Goal: Task Accomplishment & Management: Complete application form

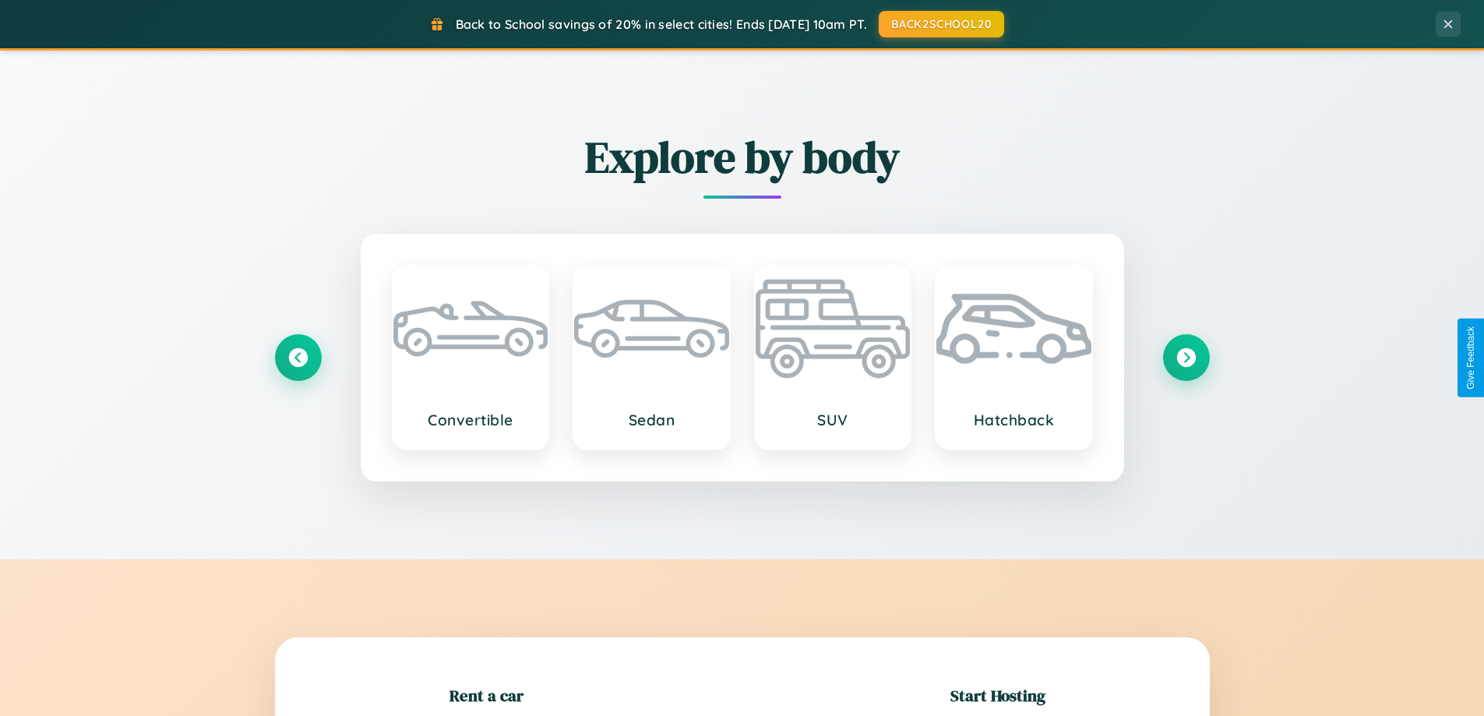
scroll to position [337, 0]
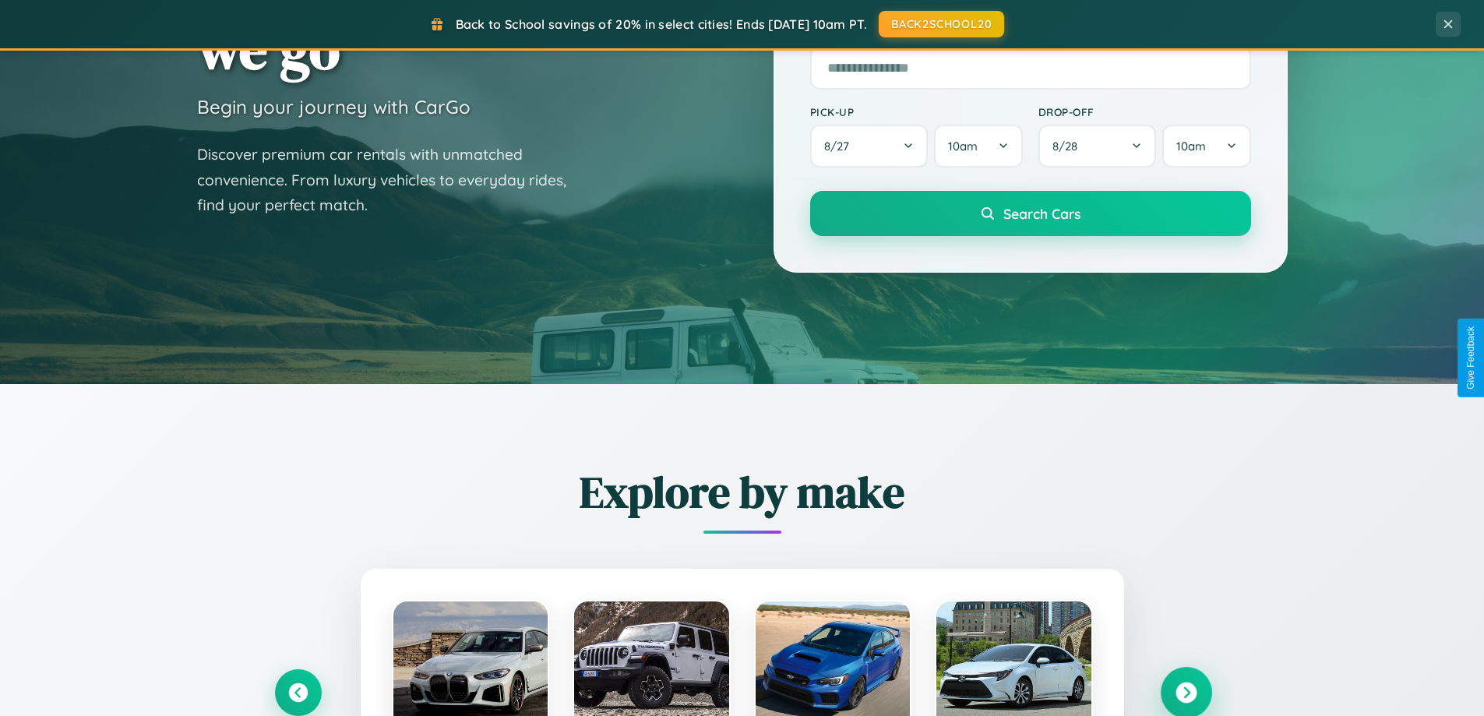
click at [1186, 693] on icon at bounding box center [1186, 693] width 21 height 21
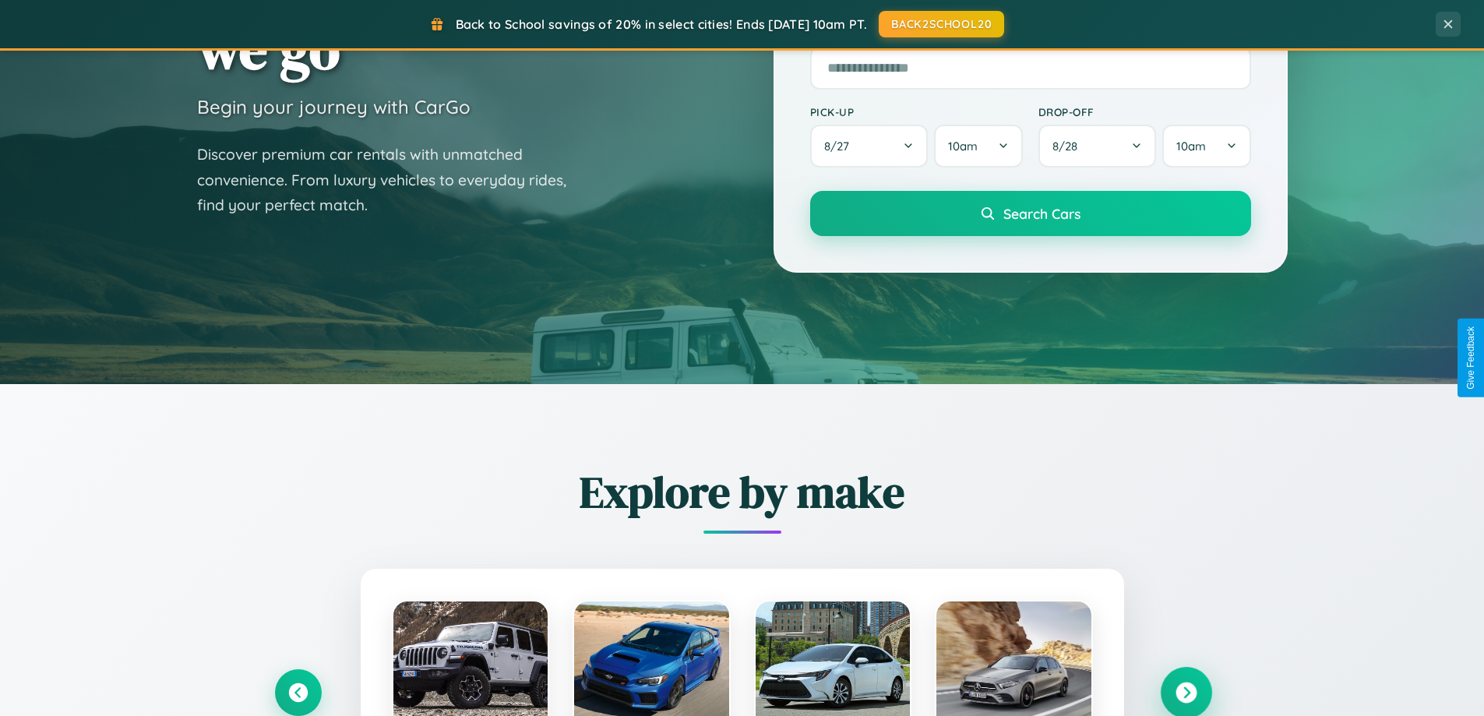
click at [1186, 691] on icon at bounding box center [1186, 693] width 21 height 21
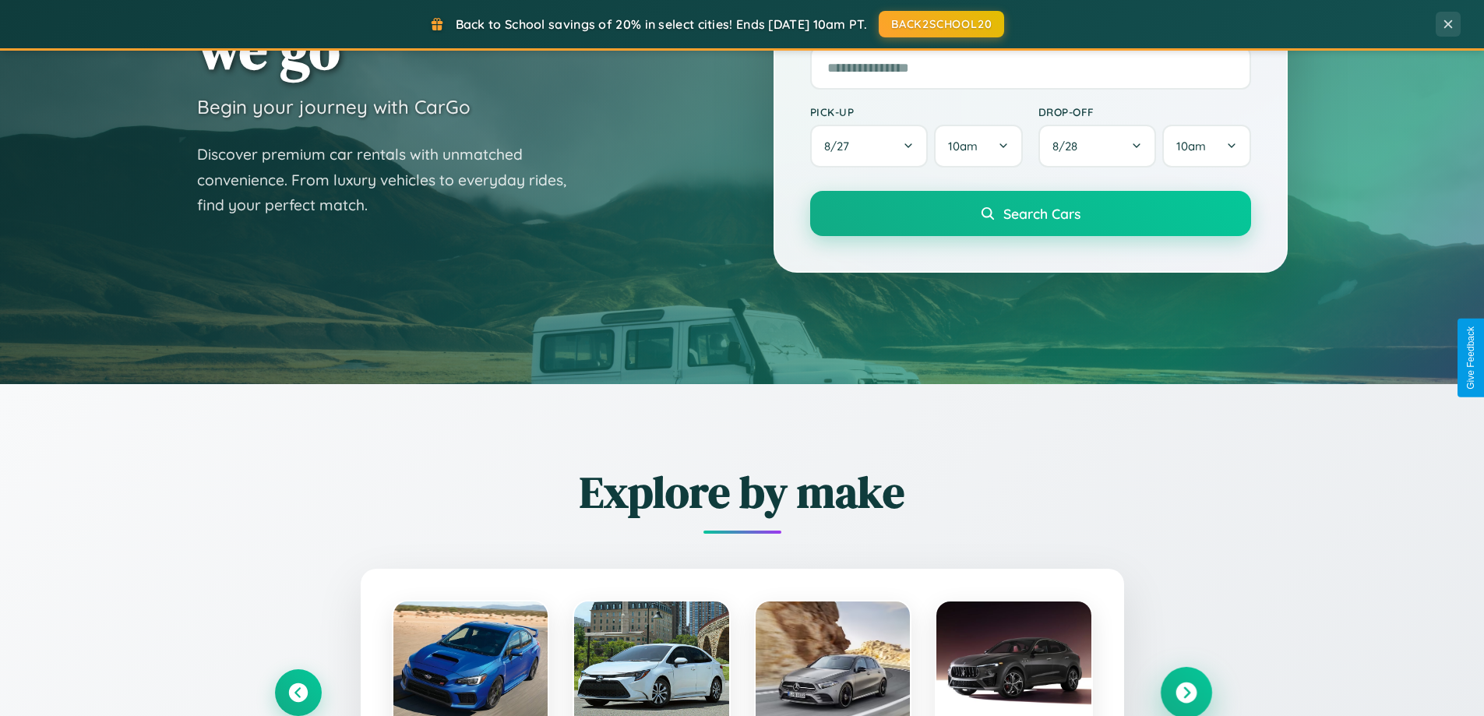
click at [1186, 691] on icon at bounding box center [1186, 693] width 21 height 21
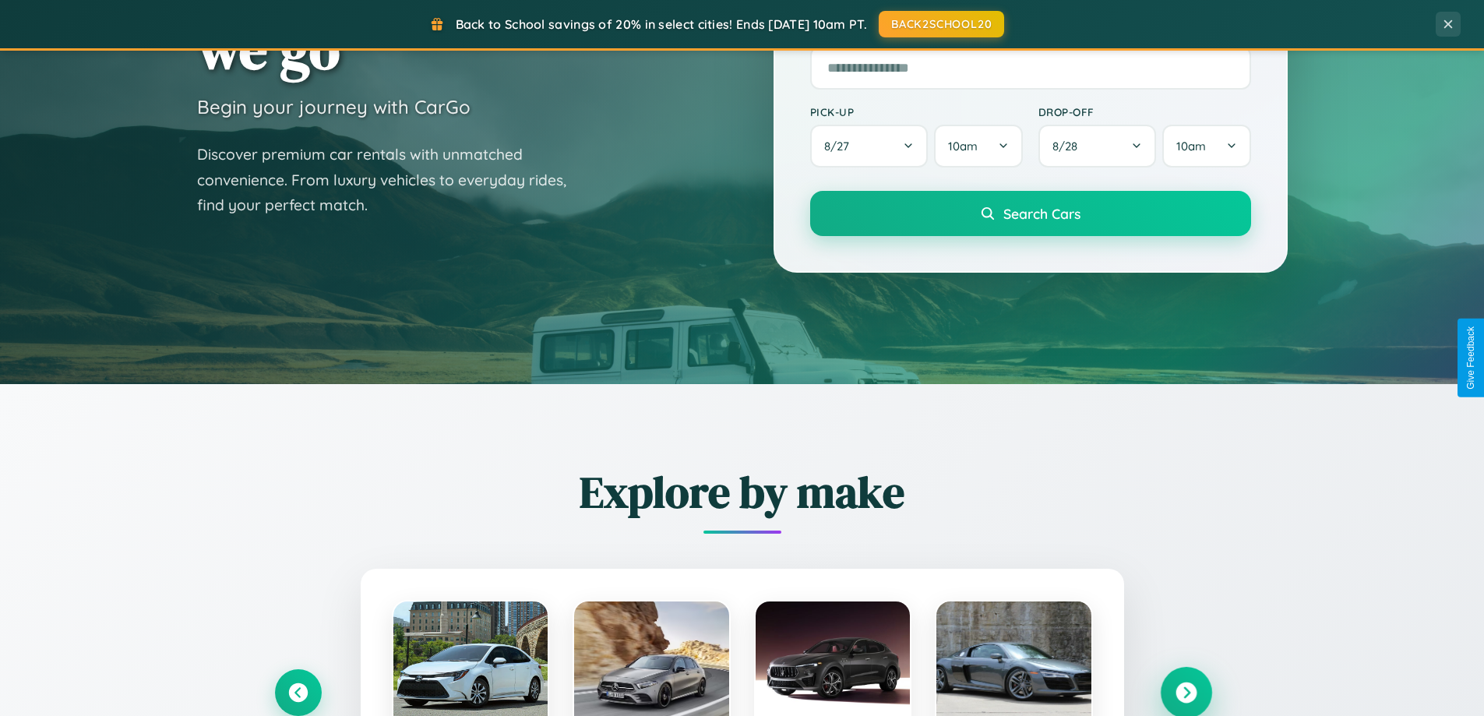
scroll to position [2998, 0]
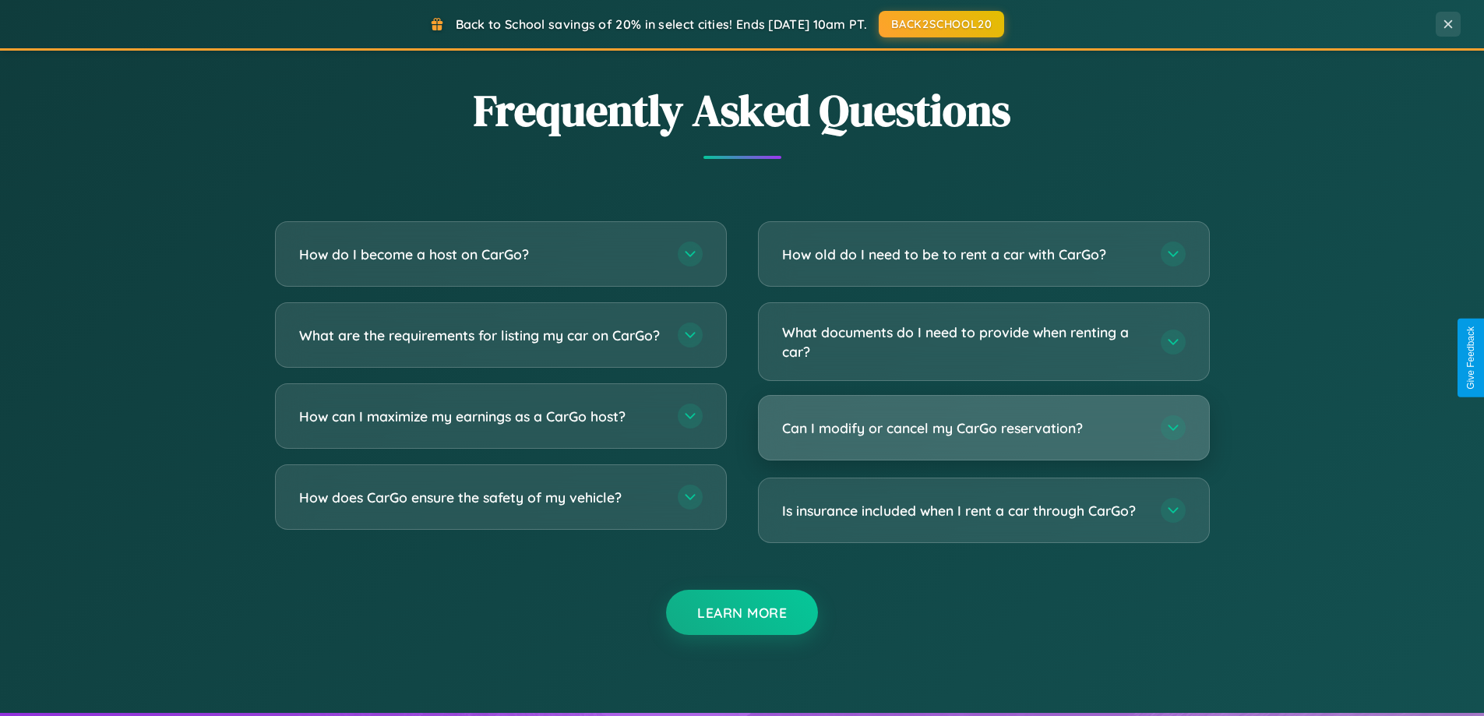
click at [983, 428] on h3 "Can I modify or cancel my CarGo reservation?" at bounding box center [963, 427] width 363 height 19
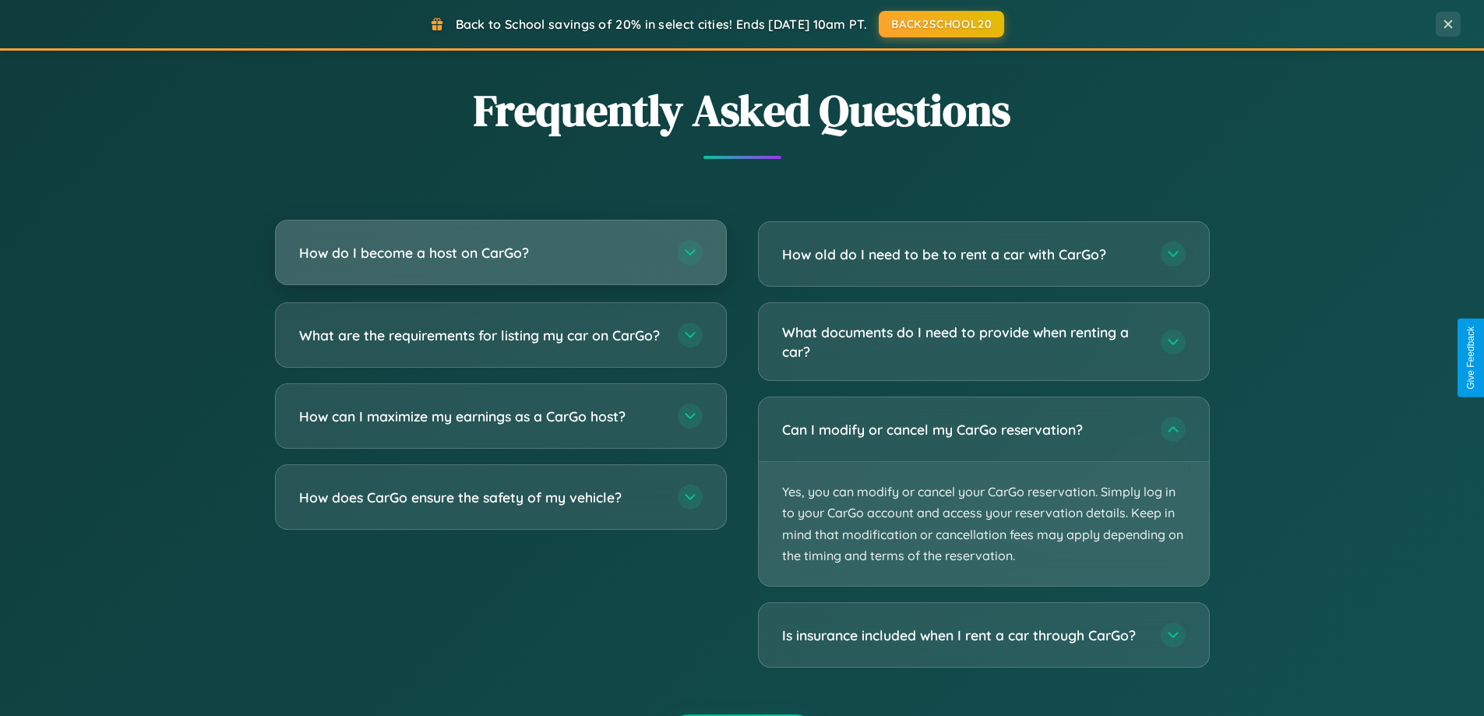
click at [500, 252] on h3 "How do I become a host on CarGo?" at bounding box center [480, 252] width 363 height 19
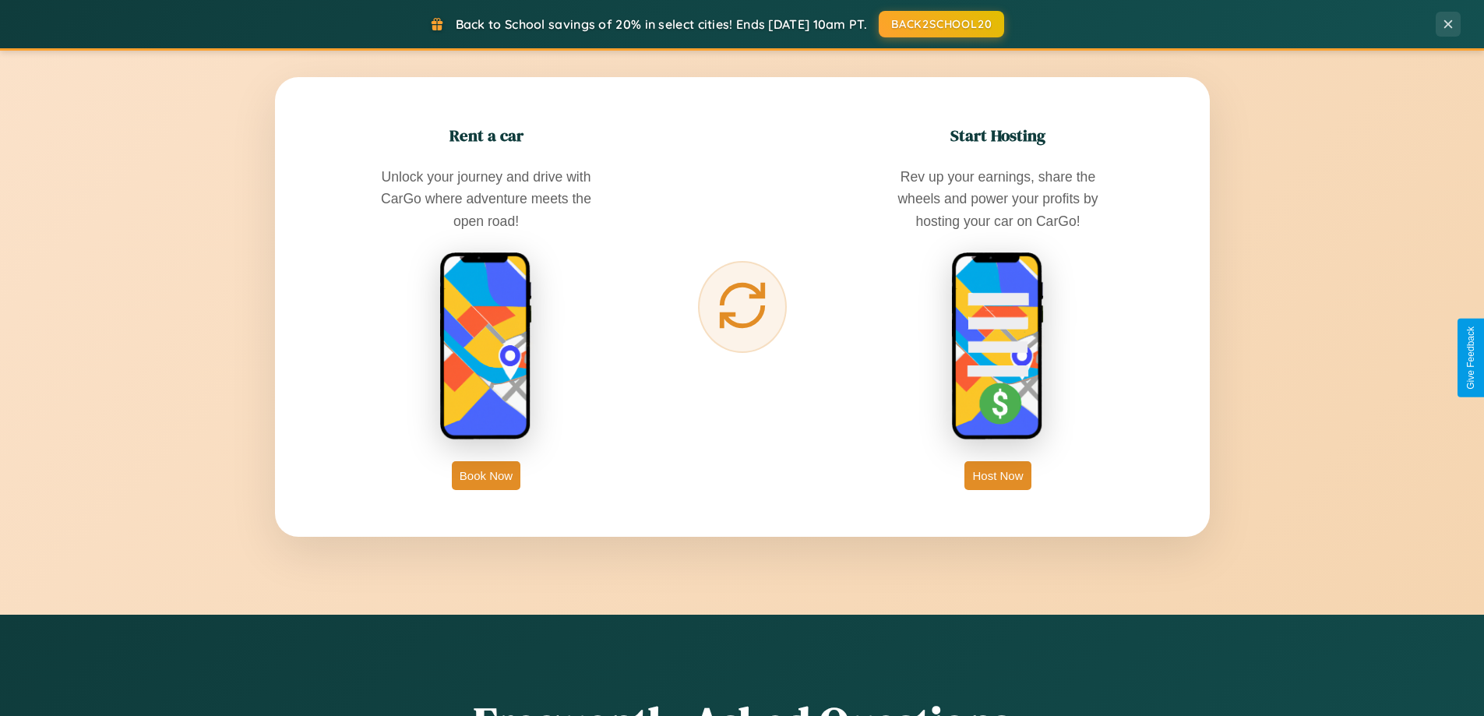
scroll to position [2504, 0]
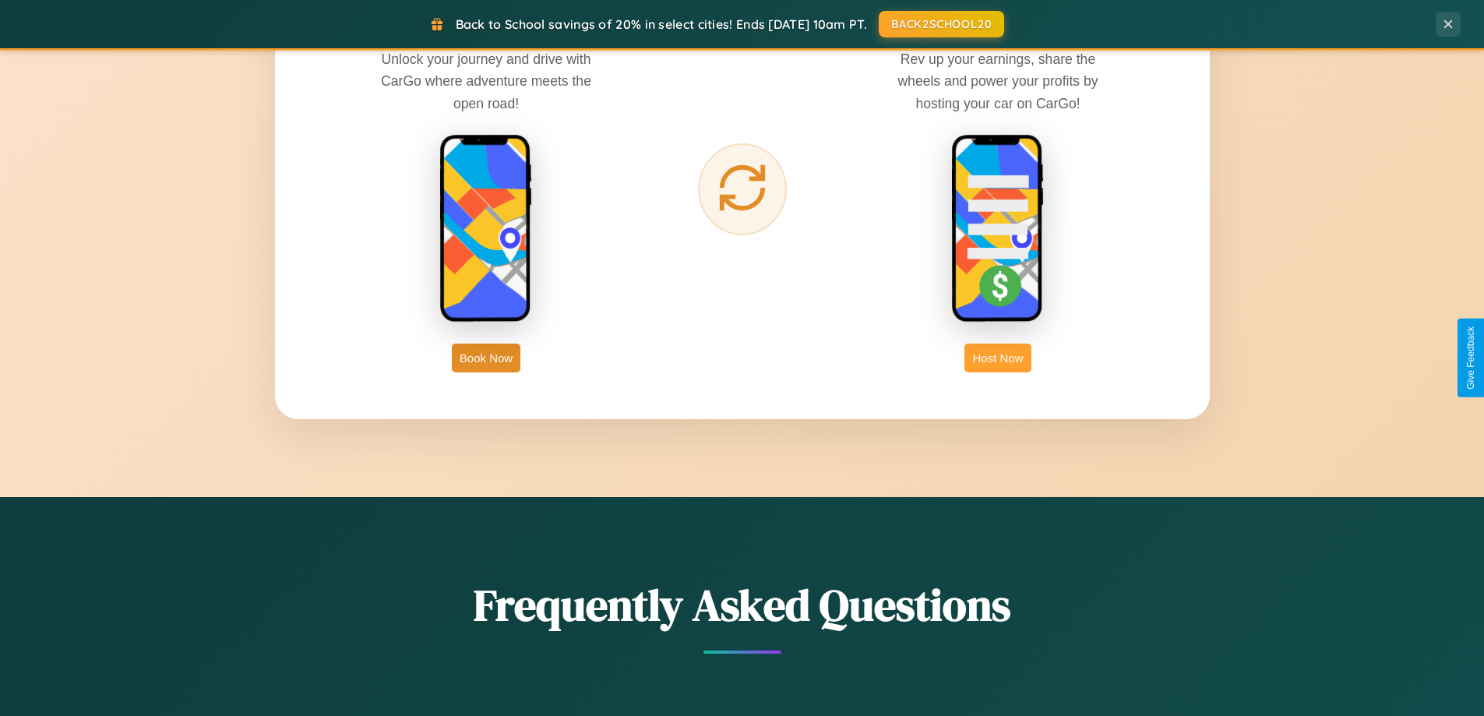
click at [998, 358] on button "Host Now" at bounding box center [998, 358] width 66 height 29
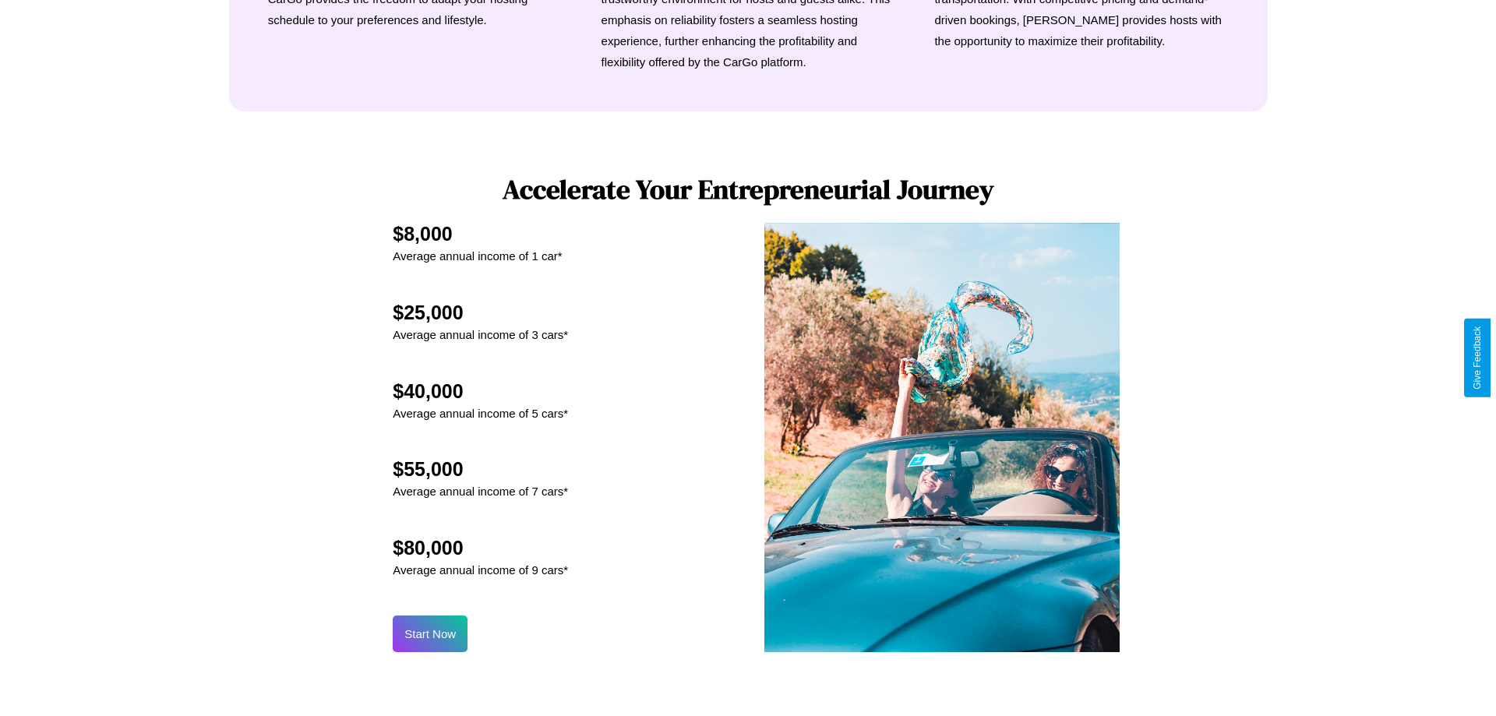
scroll to position [1625, 0]
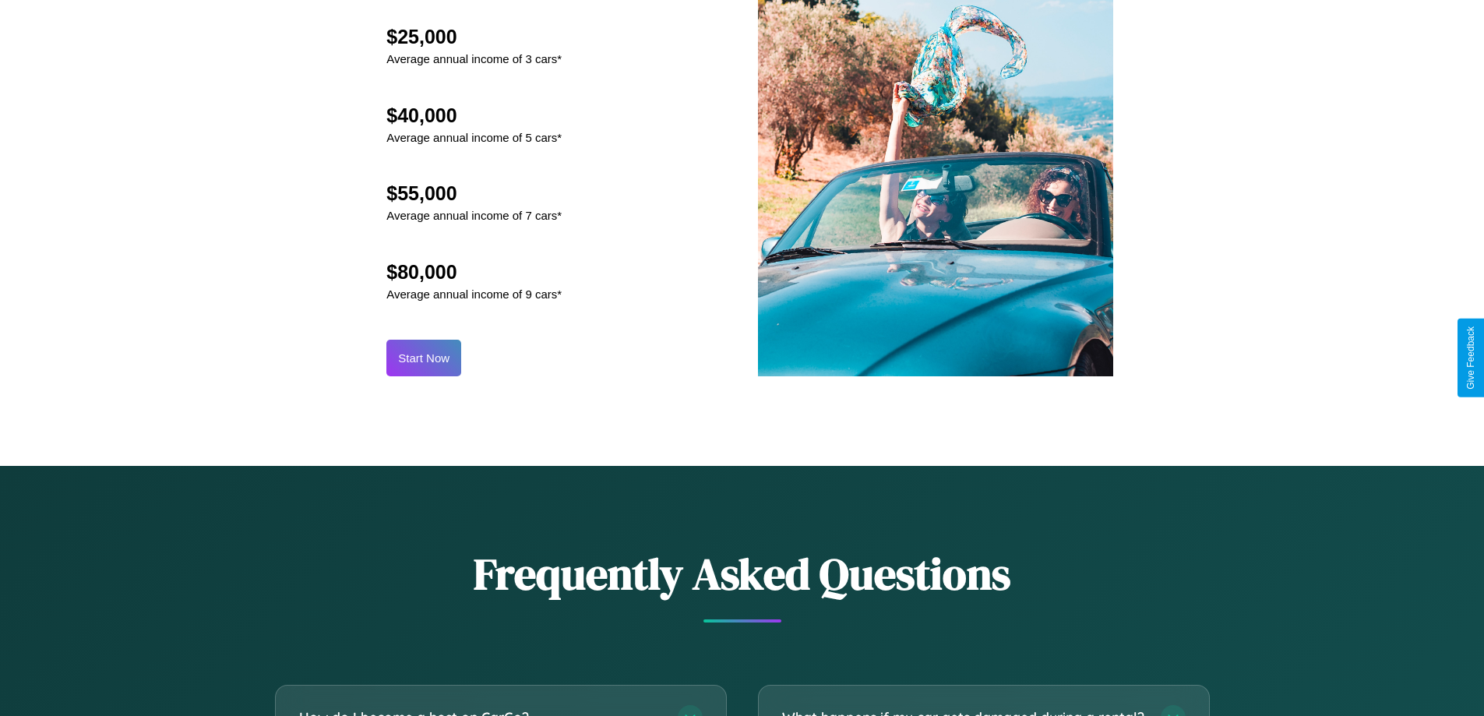
click at [424, 358] on button "Start Now" at bounding box center [423, 358] width 75 height 37
